Goal: Information Seeking & Learning: Learn about a topic

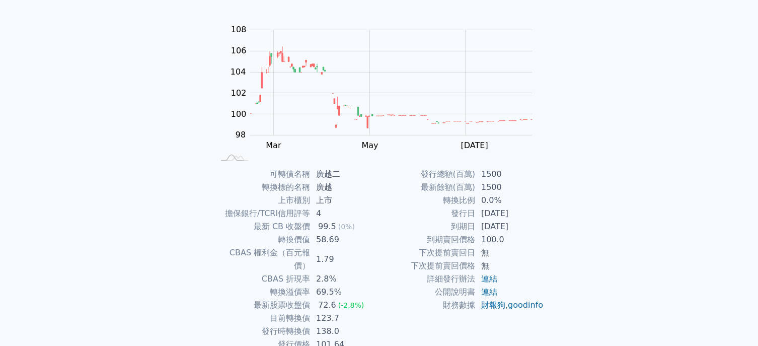
scroll to position [101, 0]
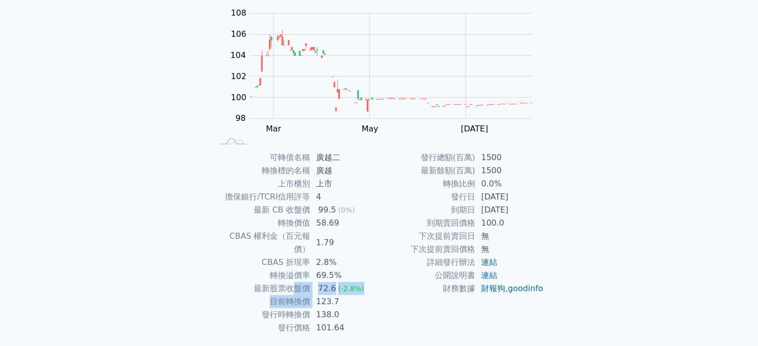
drag, startPoint x: 297, startPoint y: 270, endPoint x: 311, endPoint y: 293, distance: 27.4
click at [311, 293] on tbody "可轉債名稱 廣越二 轉換標的名稱 廣越 上市櫃別 上市 擔保銀行/TCRI信用評等 4 最新 CB 收盤價 99.5 (0%) 轉換價值 58.69 CBAS…" at bounding box center [296, 242] width 165 height 183
click at [379, 308] on div "發行總額(百萬) 1500 最新餘額(百萬) 1500 轉換比例 0.0% 發行日 [DATE] 到期日 [DATE] 到期賣回價格 100.0 下次提前賣回…" at bounding box center [461, 242] width 165 height 183
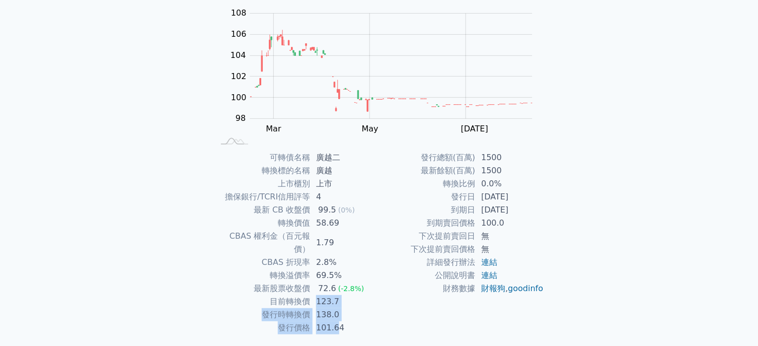
drag, startPoint x: 316, startPoint y: 294, endPoint x: 336, endPoint y: 314, distance: 28.5
click at [336, 314] on tbody "可轉債名稱 廣越二 轉換標的名稱 廣越 上市櫃別 上市 擔保銀行/TCRI信用評等 4 最新 CB 收盤價 99.5 (0%) 轉換價值 58.69 CBAS…" at bounding box center [296, 242] width 165 height 183
drag, startPoint x: 483, startPoint y: 211, endPoint x: 538, endPoint y: 211, distance: 54.8
click at [538, 211] on td "[DATE]" at bounding box center [509, 209] width 69 height 13
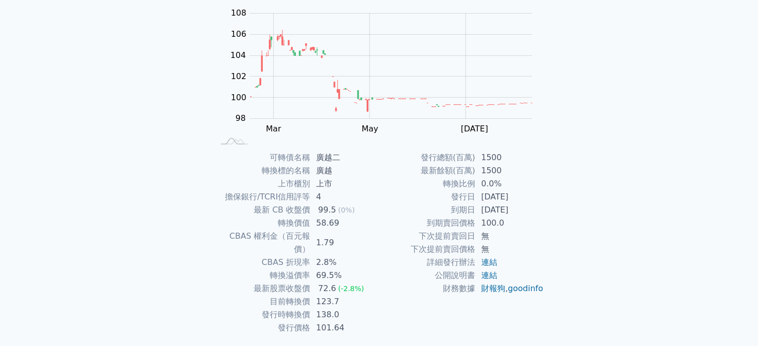
drag, startPoint x: 538, startPoint y: 211, endPoint x: 474, endPoint y: 255, distance: 77.7
click at [537, 211] on td "[DATE]" at bounding box center [509, 209] width 69 height 13
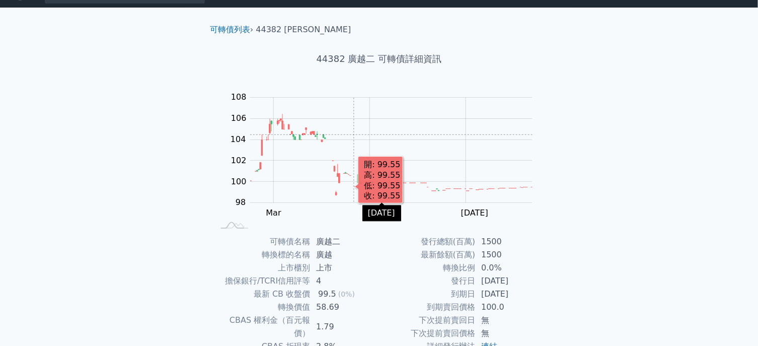
scroll to position [0, 0]
